Goal: Use online tool/utility: Use online tool/utility

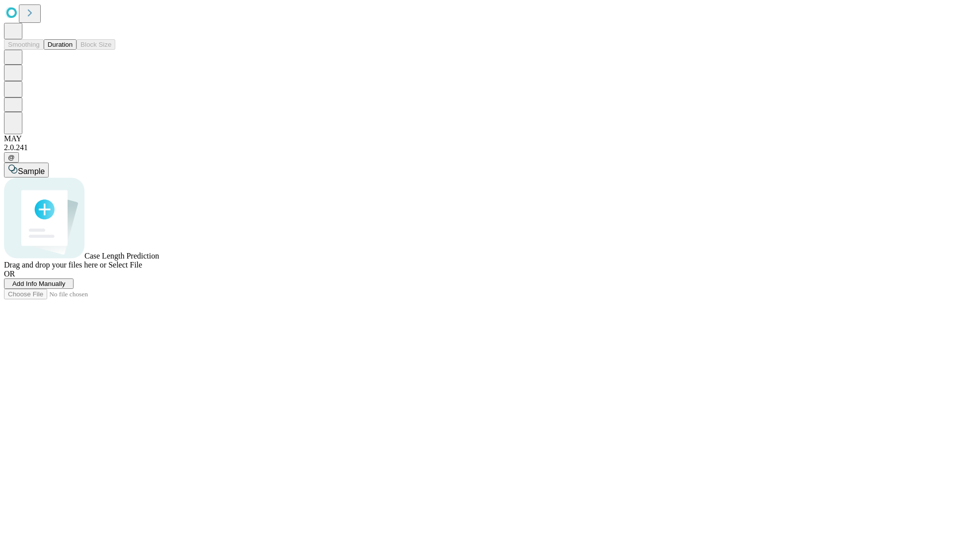
click at [73, 50] on button "Duration" at bounding box center [60, 44] width 33 height 10
click at [45, 167] on span "Sample" at bounding box center [31, 171] width 27 height 8
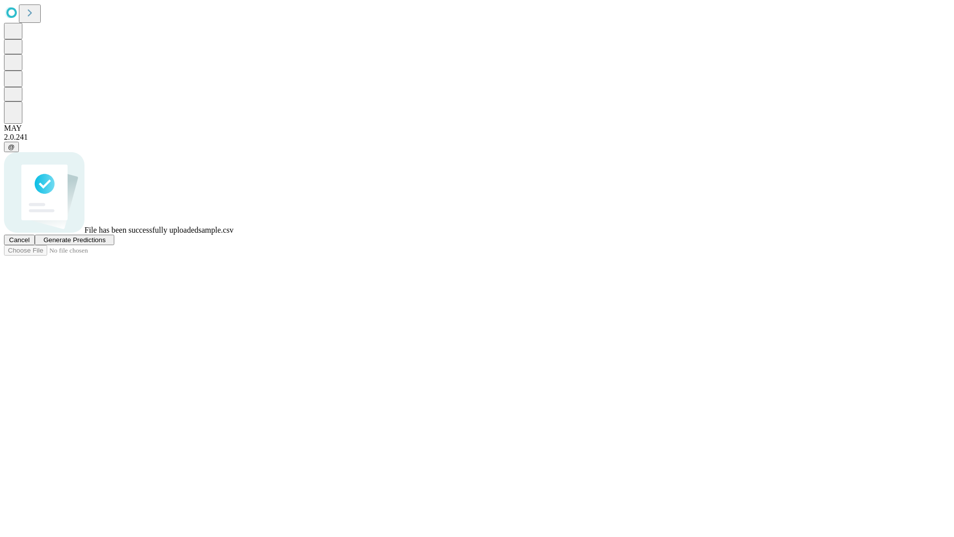
click at [105, 244] on span "Generate Predictions" at bounding box center [74, 239] width 62 height 7
